Goal: Task Accomplishment & Management: Complete application form

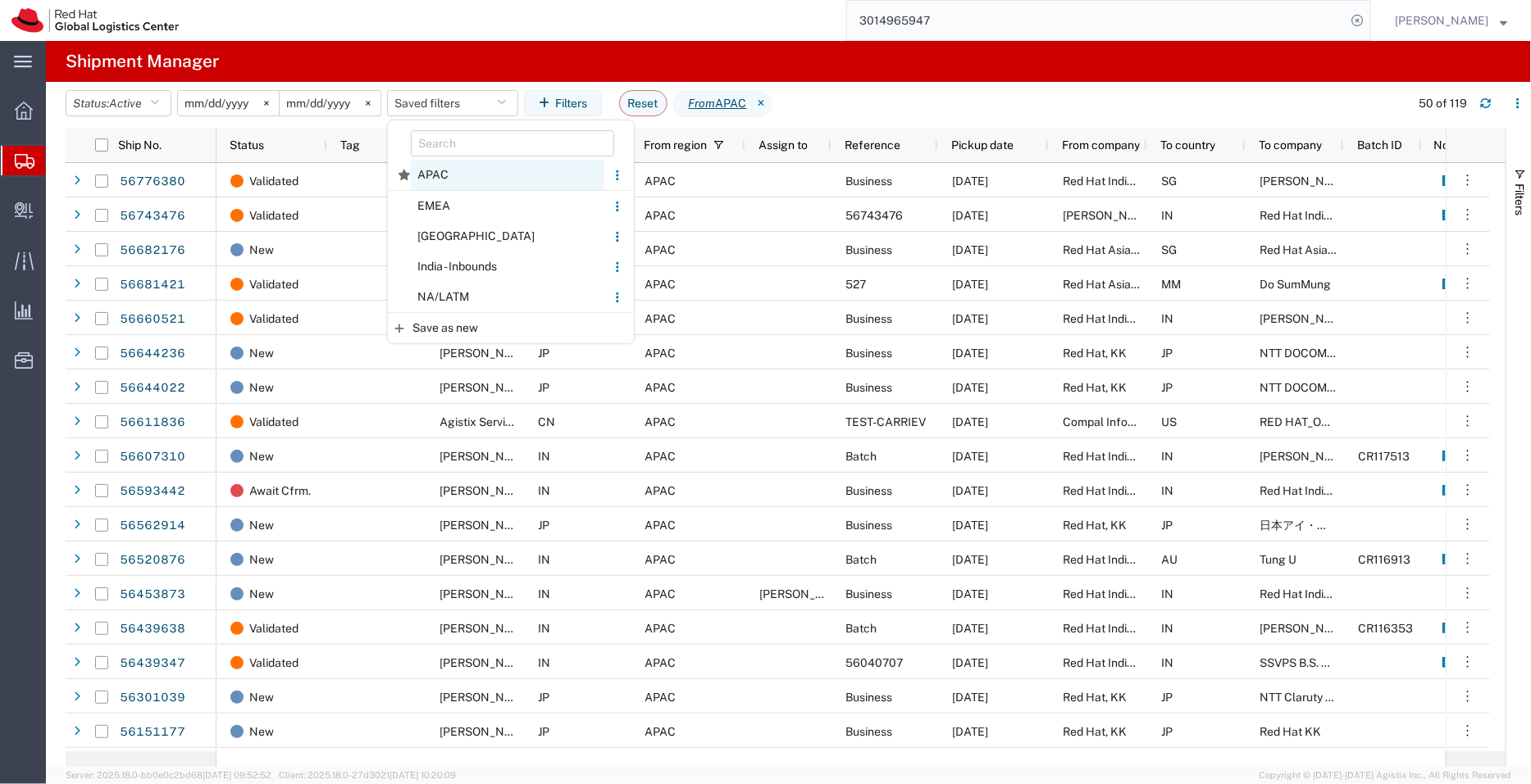
click at [451, 173] on span "APAC" at bounding box center [507, 174] width 193 height 30
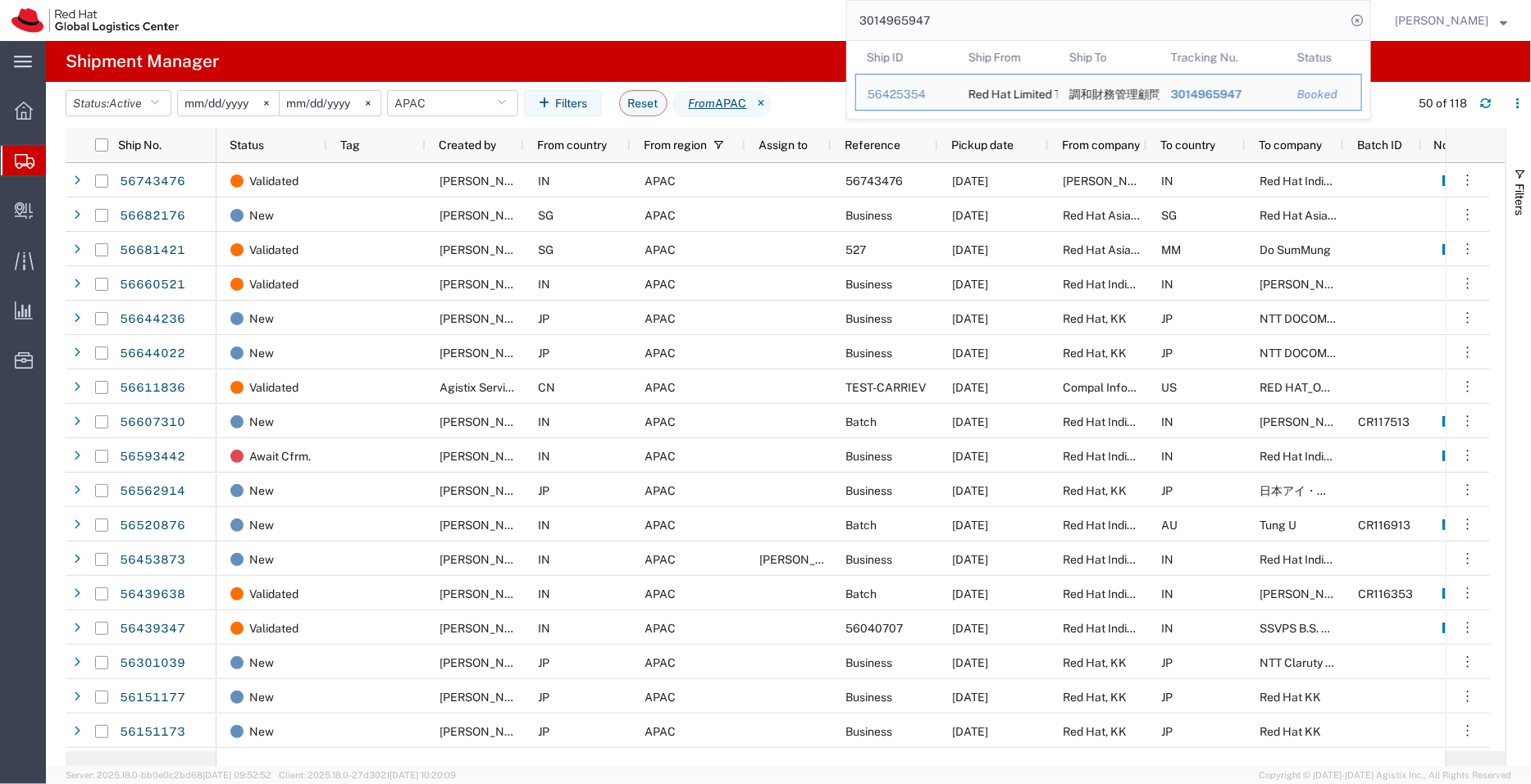
click at [940, 14] on input "3014965947" at bounding box center [1096, 20] width 498 height 39
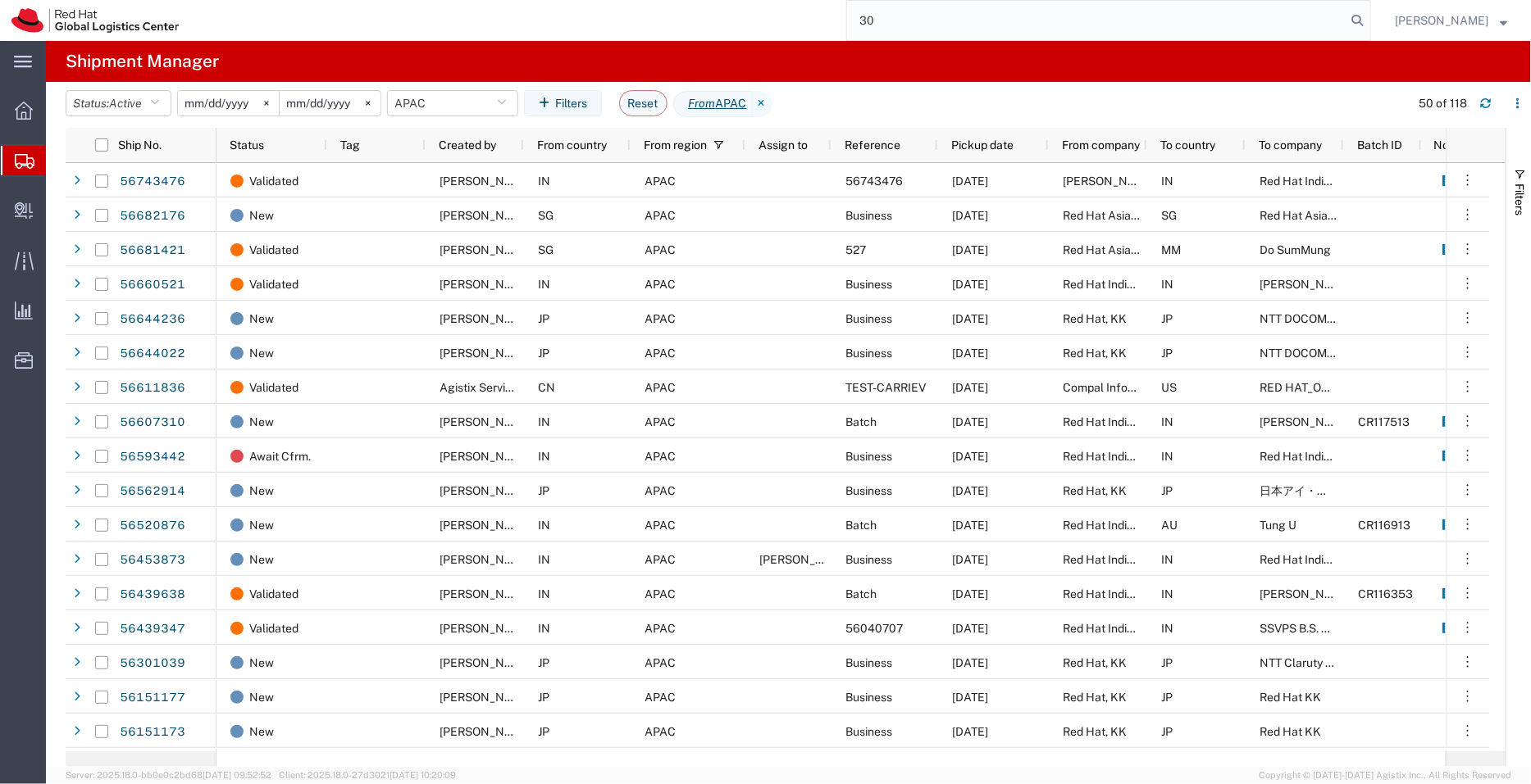
type input "3"
paste input "55858618"
type input "55858618"
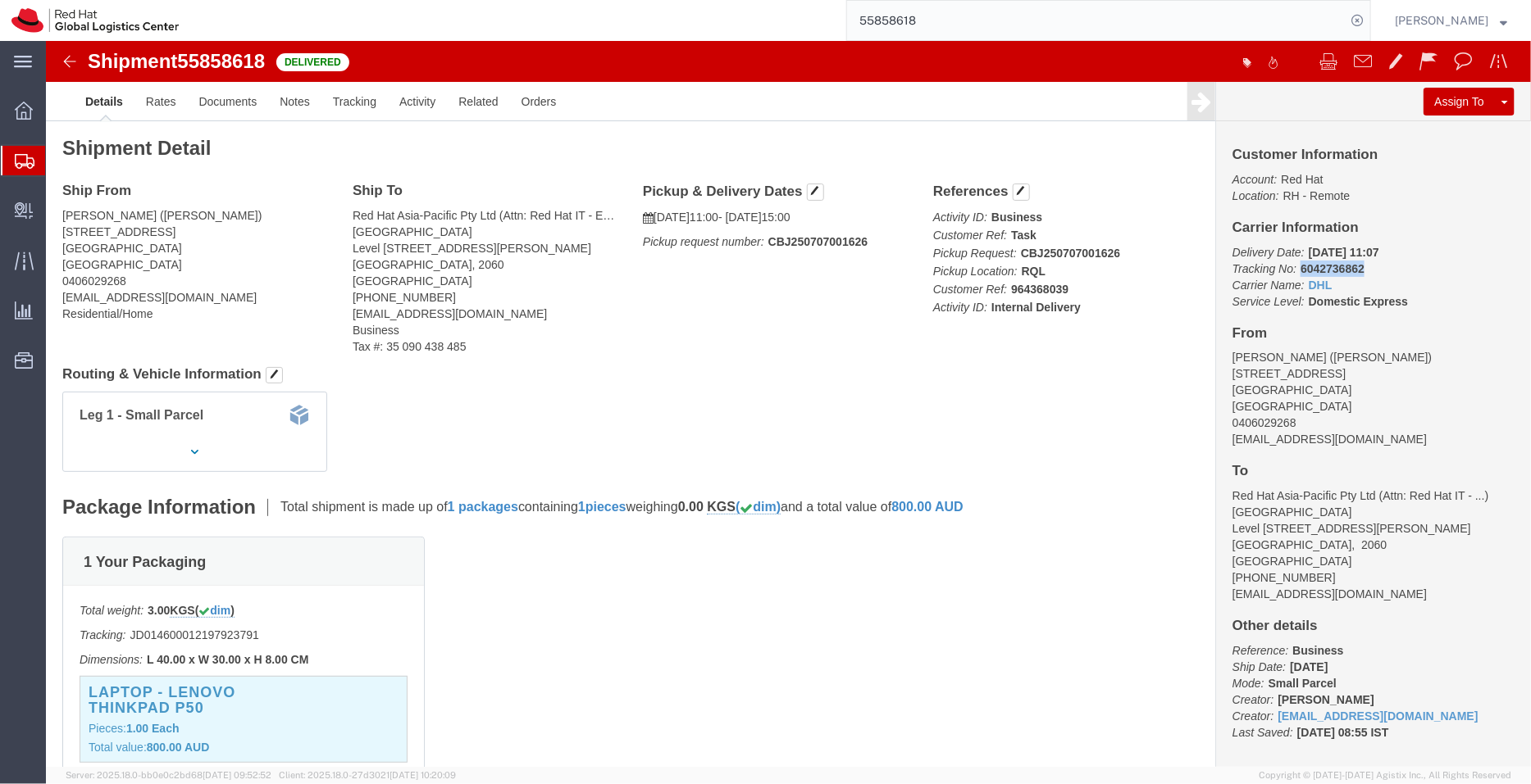
drag, startPoint x: 1316, startPoint y: 228, endPoint x: 1240, endPoint y: 232, distance: 76.1
click p "Delivery Date: 07/11/2025 11:07 Tracking No: 6042736862 Carrier Name: DHL DHL S…"
copy b "6042736862"
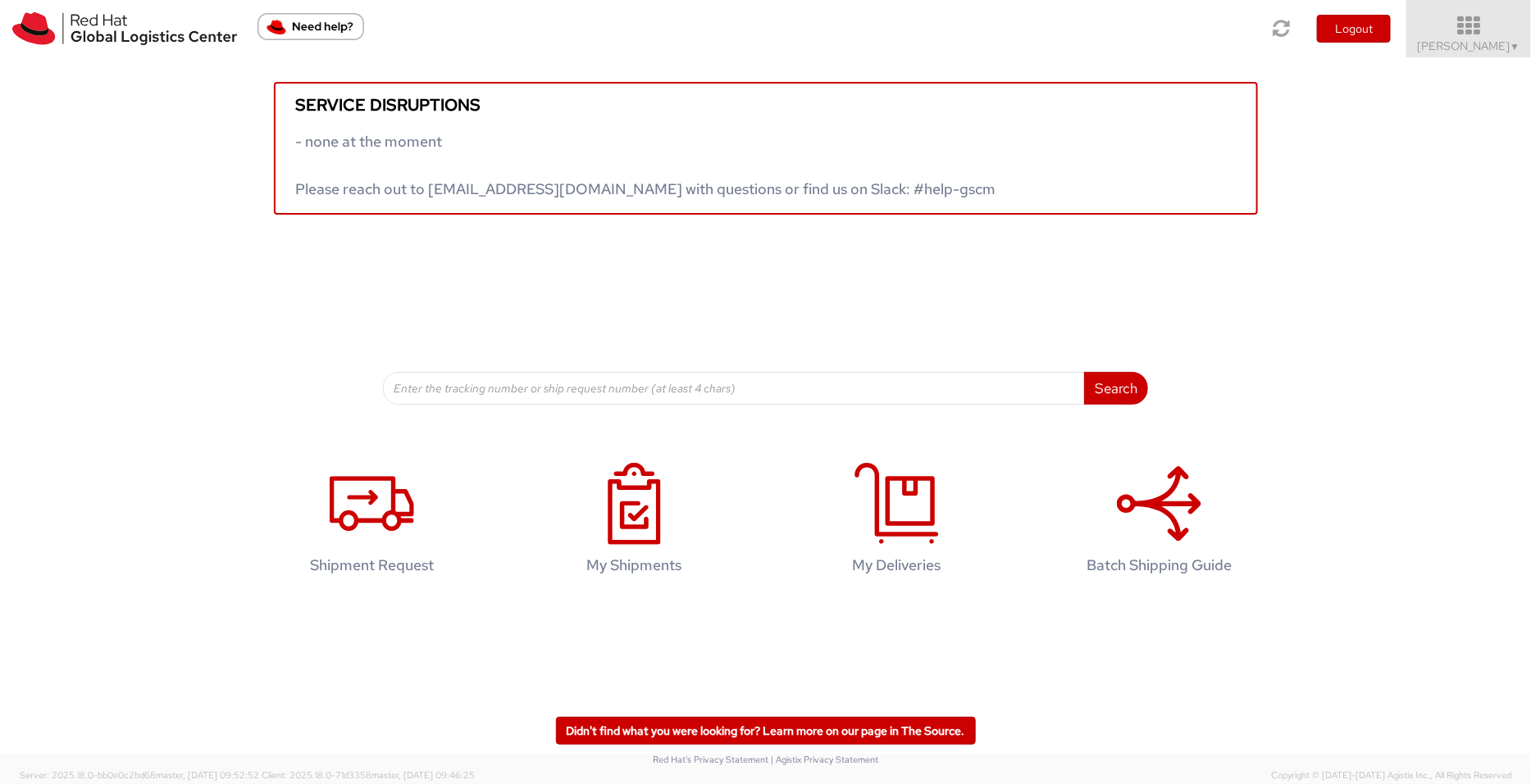
click at [1485, 37] on icon at bounding box center [1469, 26] width 144 height 23
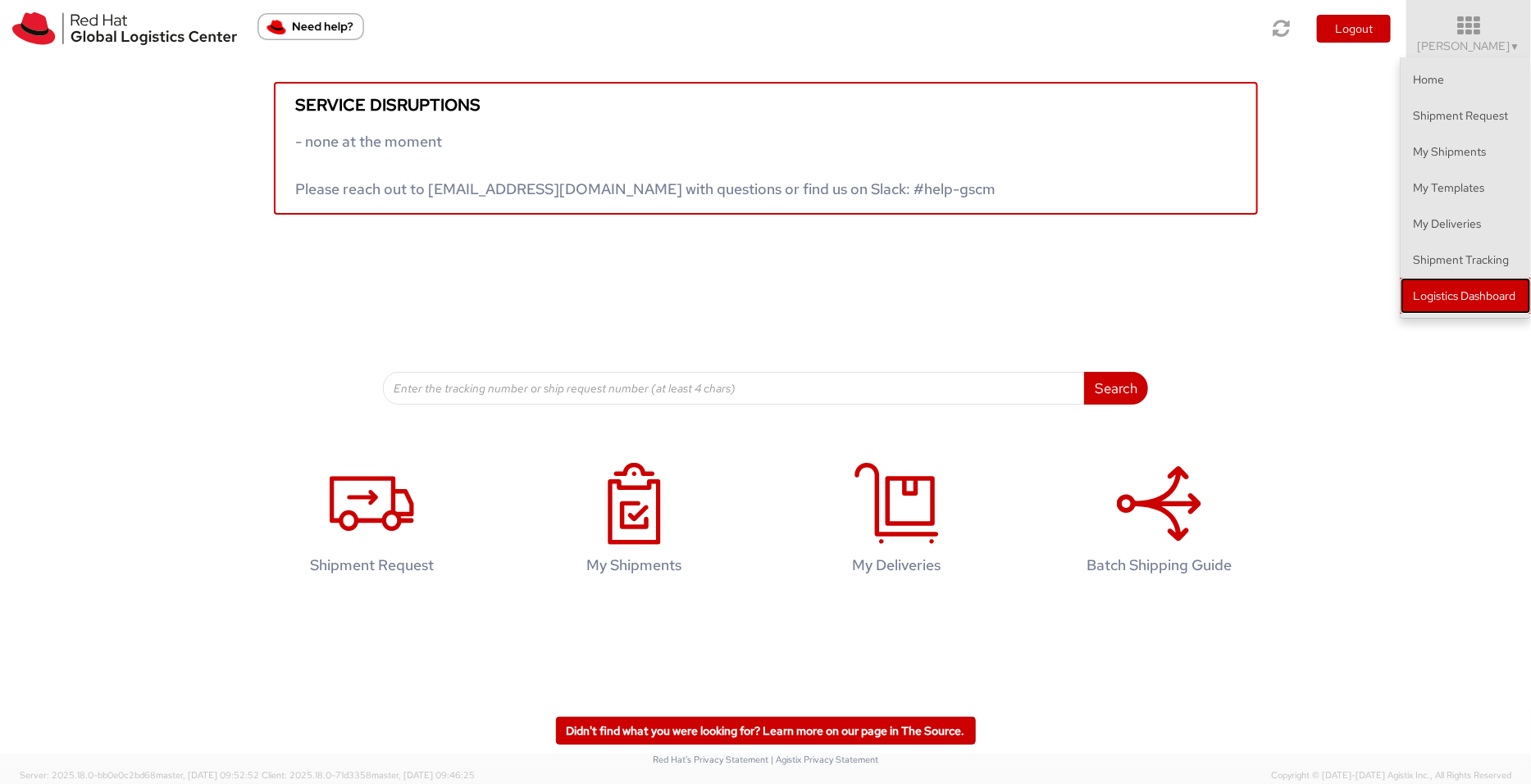
click at [1439, 293] on link "Logistics Dashboard" at bounding box center [1465, 296] width 131 height 36
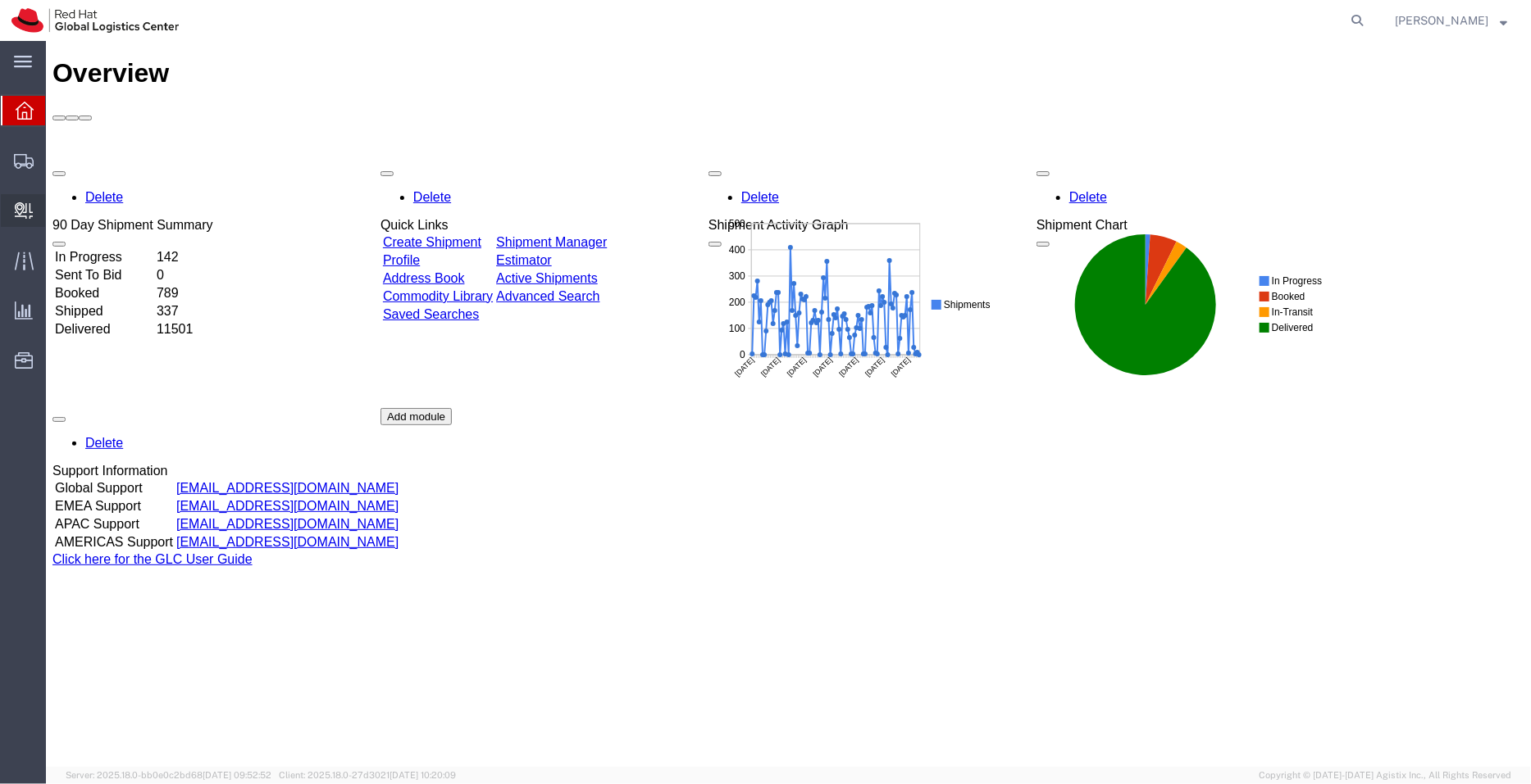
click at [0, 0] on span "Create Delivery" at bounding box center [0, 0] width 0 height 0
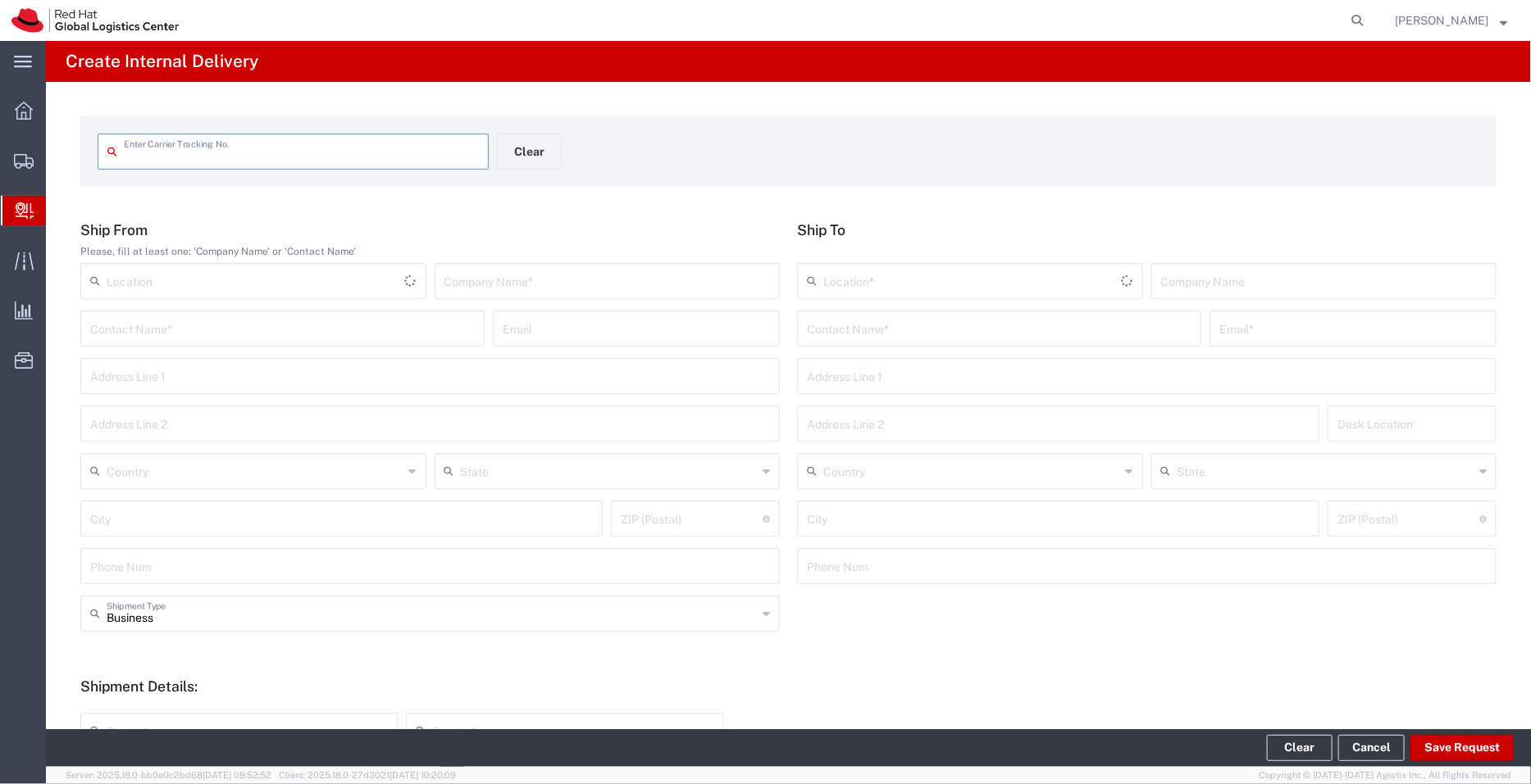
click at [337, 154] on input "text" at bounding box center [301, 150] width 355 height 29
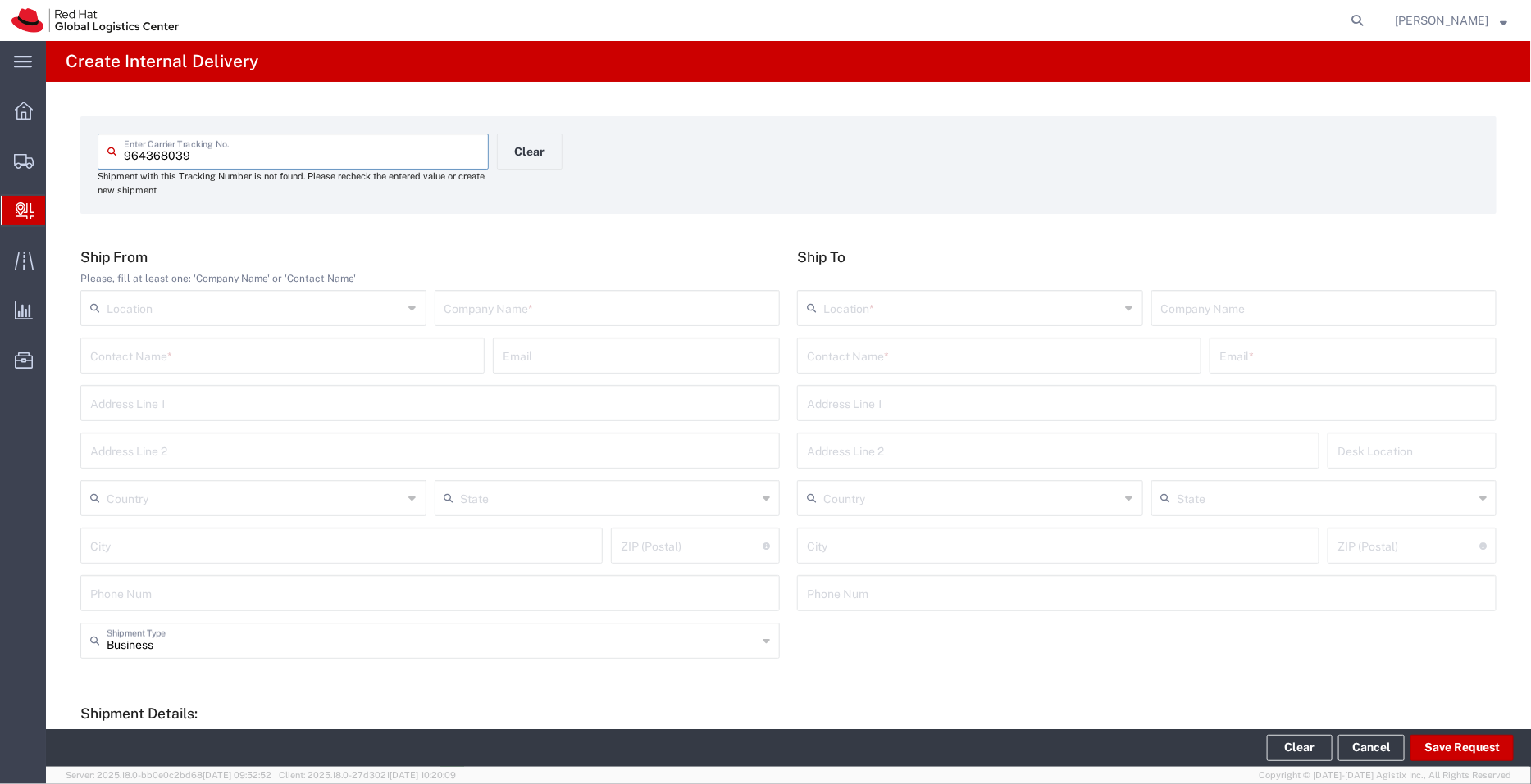
drag, startPoint x: 136, startPoint y: 145, endPoint x: 69, endPoint y: 139, distance: 67.3
click at [69, 139] on div "964368039 Enter Carrier Tracking No. Shipment with this Tracking Number is not …" at bounding box center [788, 614] width 1485 height 1064
paste input "6042736862"
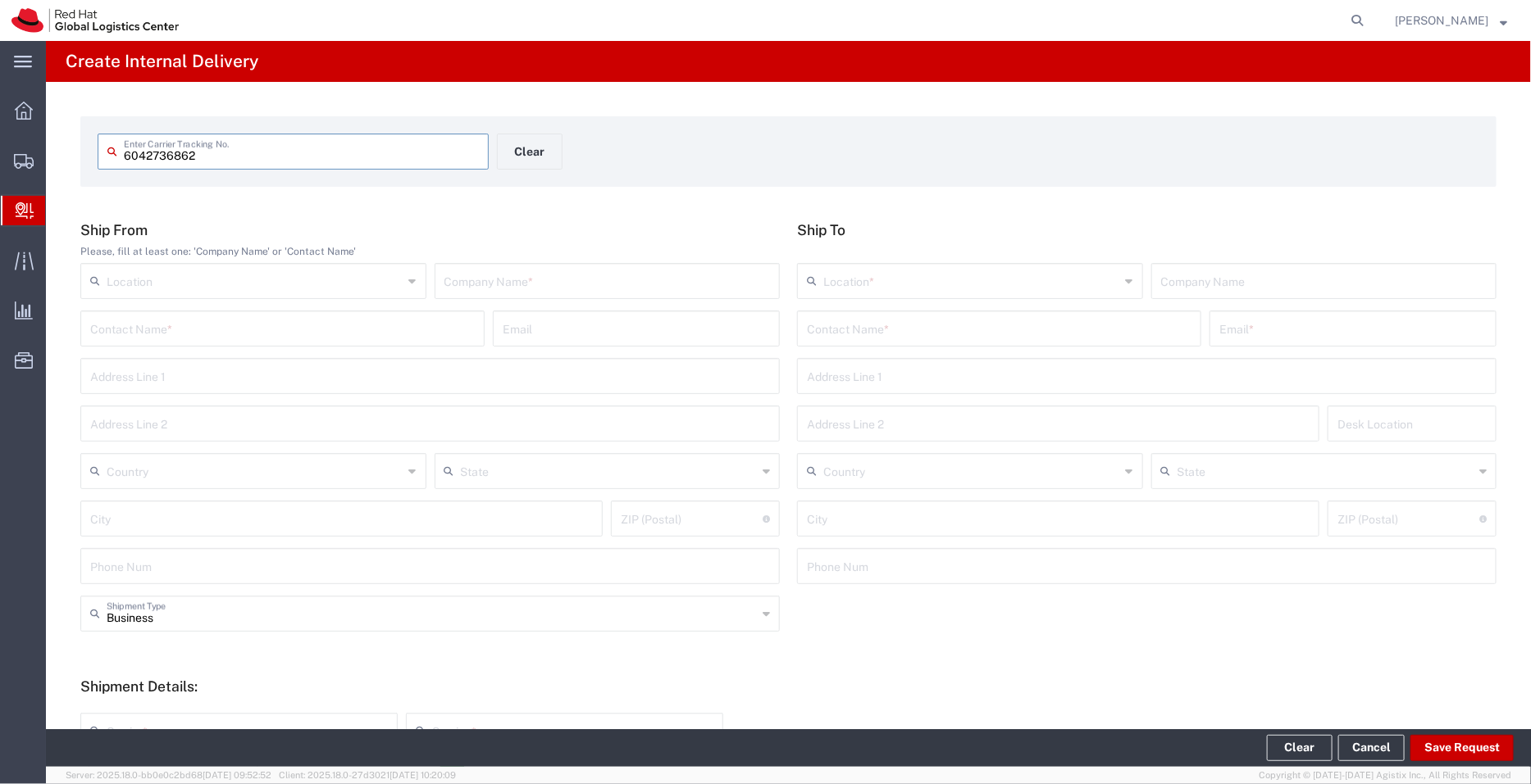
type input "6042736862"
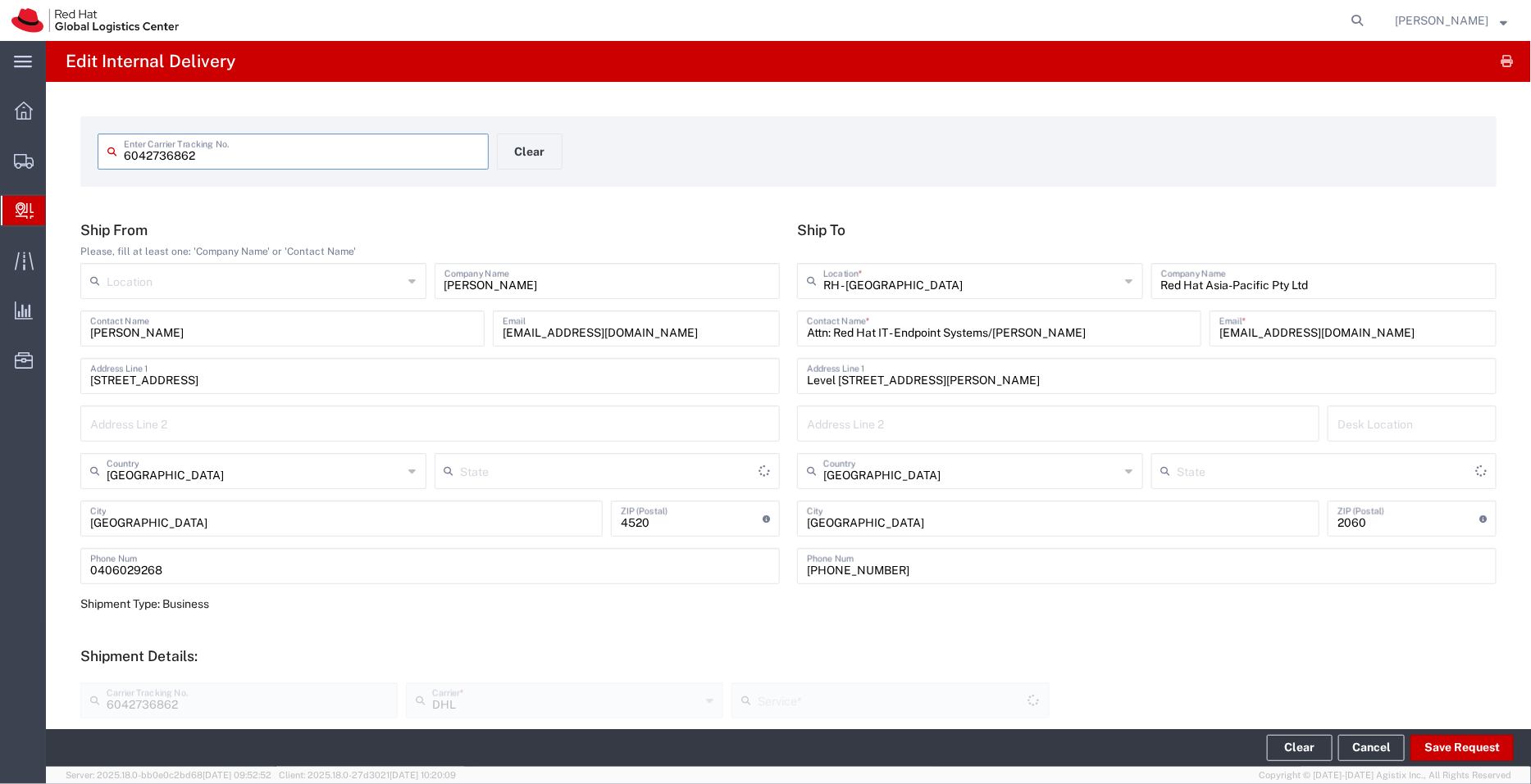
type input "Your Packaging"
type input "[GEOGRAPHIC_DATA]"
type input "Domestic Express"
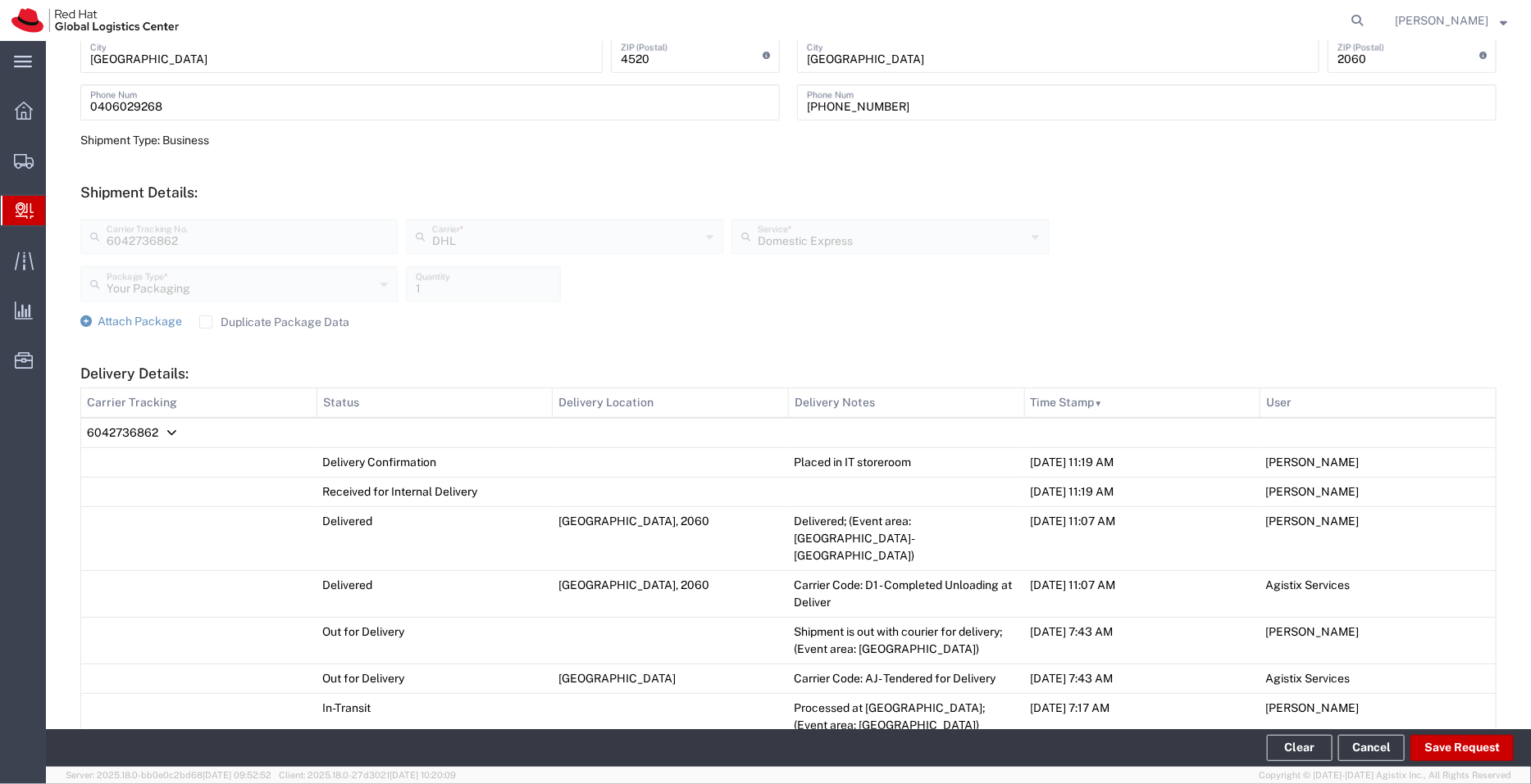
scroll to position [438, 0]
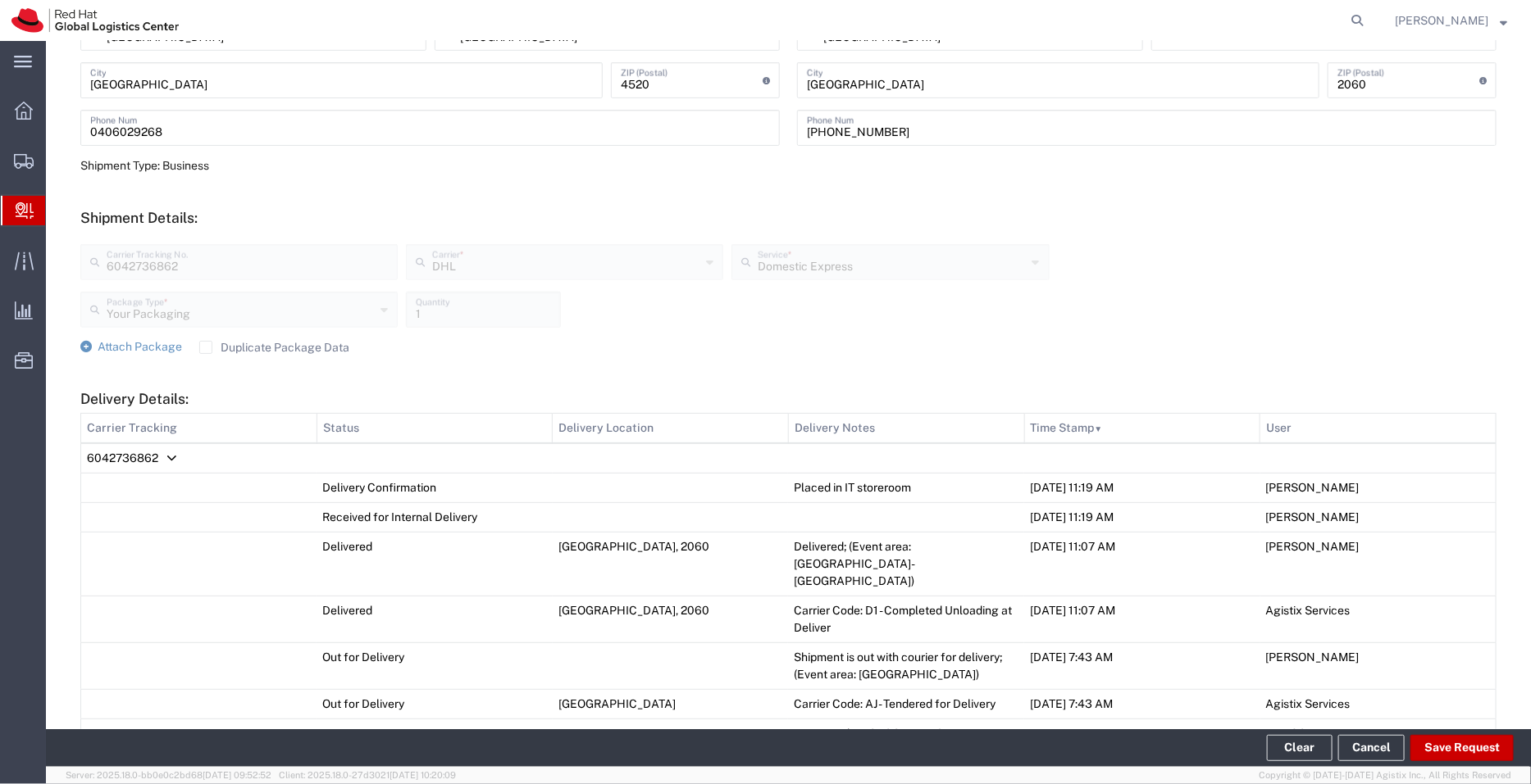
click at [1203, 210] on h5 "Shipment Details:" at bounding box center [788, 217] width 1416 height 17
